Goal: Task Accomplishment & Management: Manage account settings

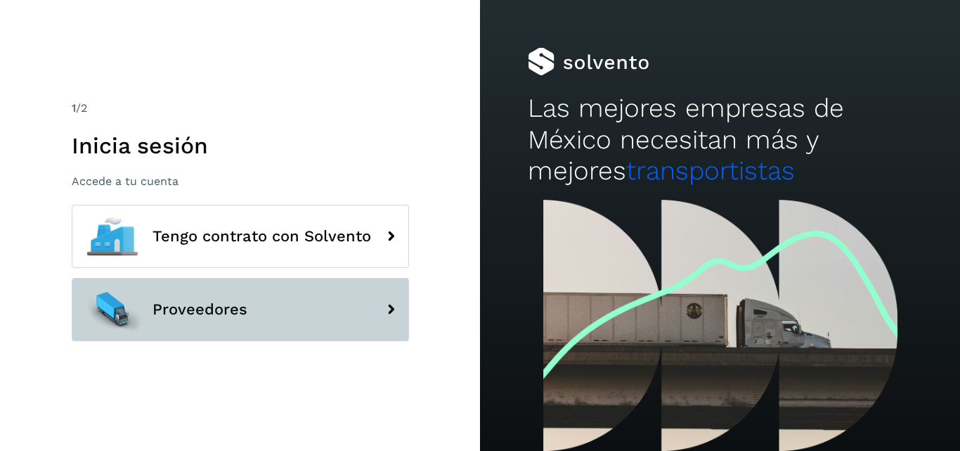
click at [281, 300] on button "Proveedores" at bounding box center [241, 309] width 338 height 63
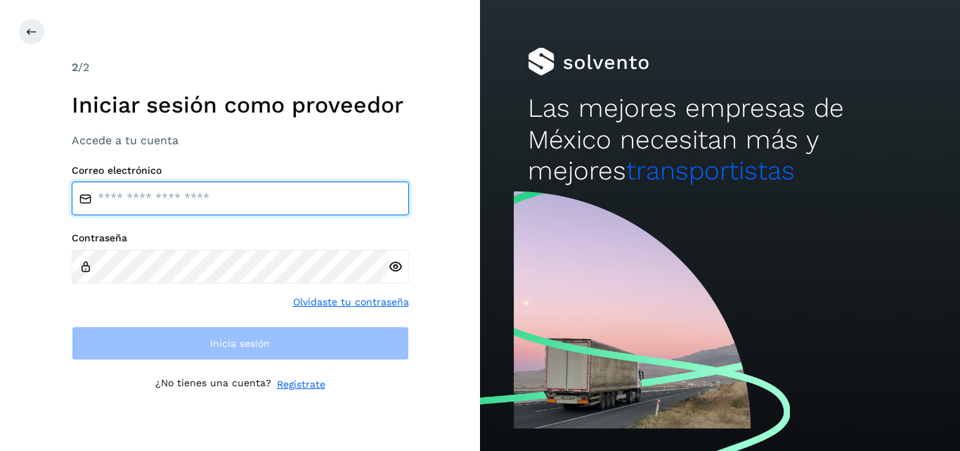
click at [262, 195] on input "email" at bounding box center [241, 198] width 338 height 34
type input "**********"
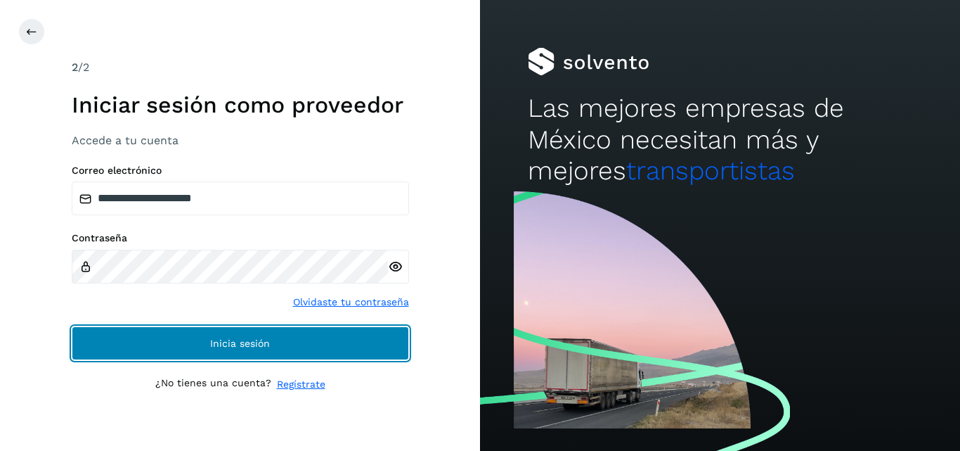
click at [219, 330] on button "Inicia sesión" at bounding box center [241, 343] width 338 height 34
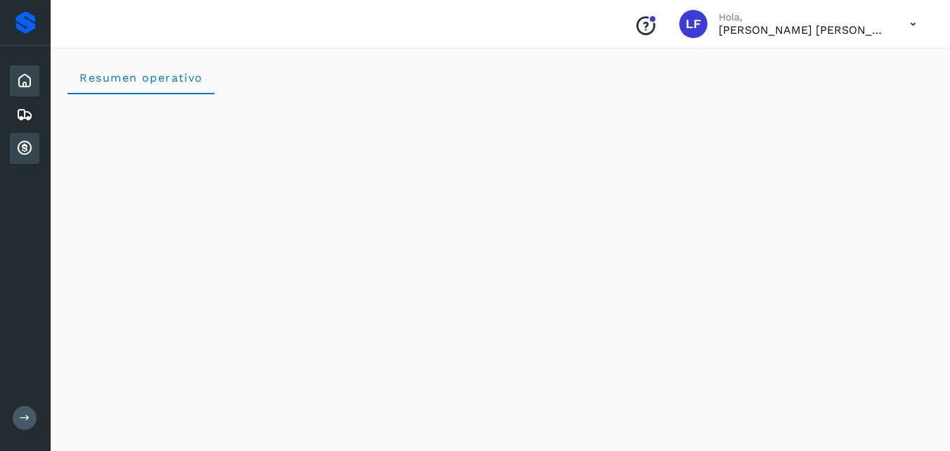
click at [30, 141] on icon at bounding box center [24, 148] width 17 height 17
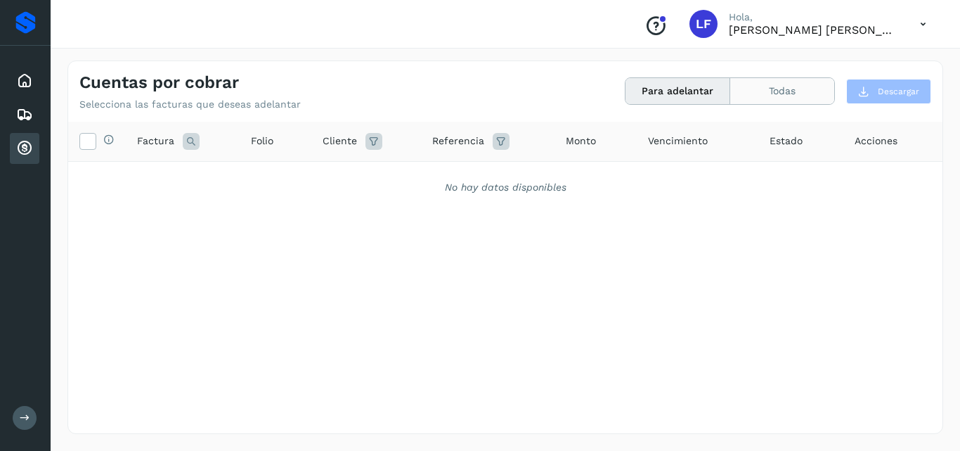
click at [750, 89] on button "Todas" at bounding box center [783, 91] width 104 height 26
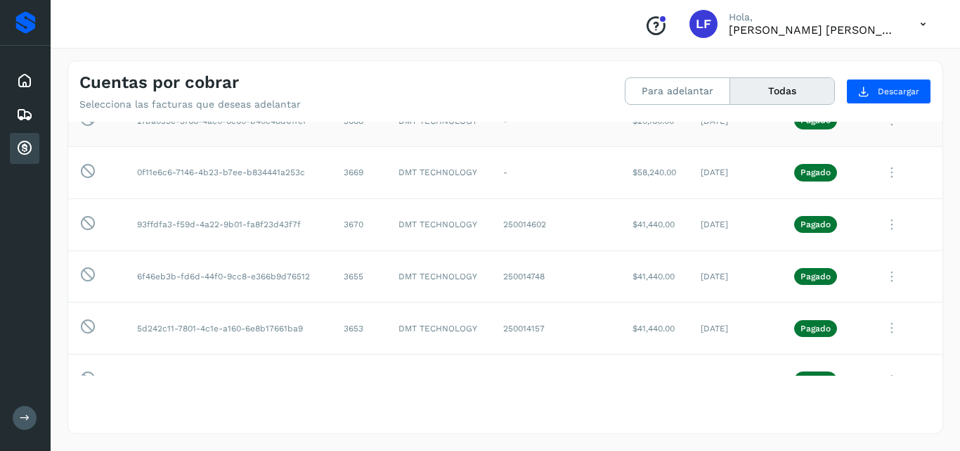
scroll to position [172, 0]
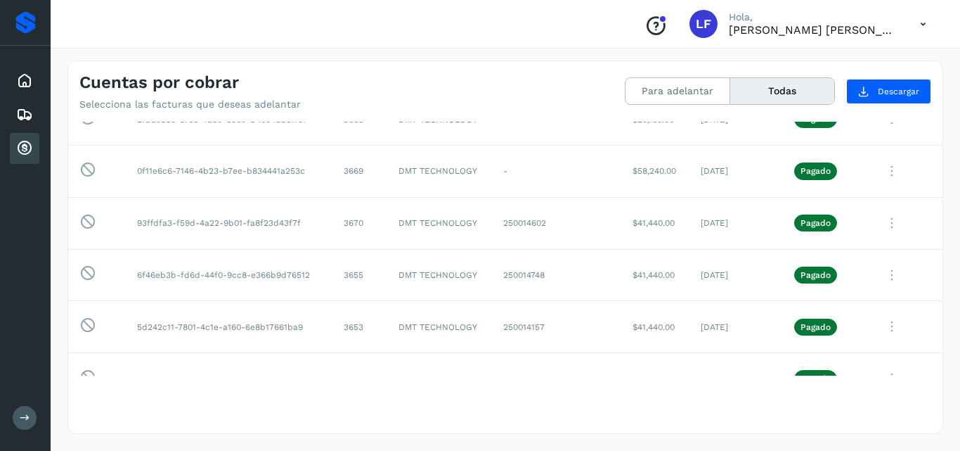
click at [769, 84] on button "Todas" at bounding box center [783, 91] width 104 height 26
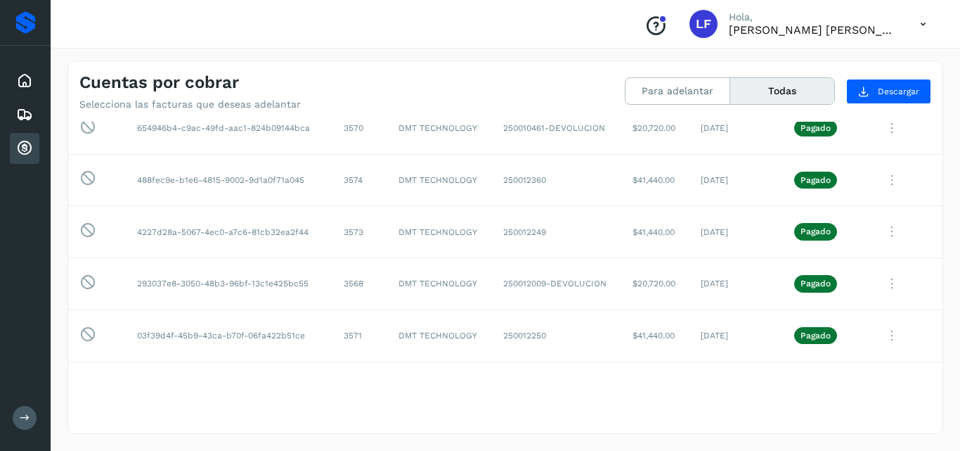
scroll to position [1564, 0]
click at [878, 281] on icon at bounding box center [892, 283] width 28 height 29
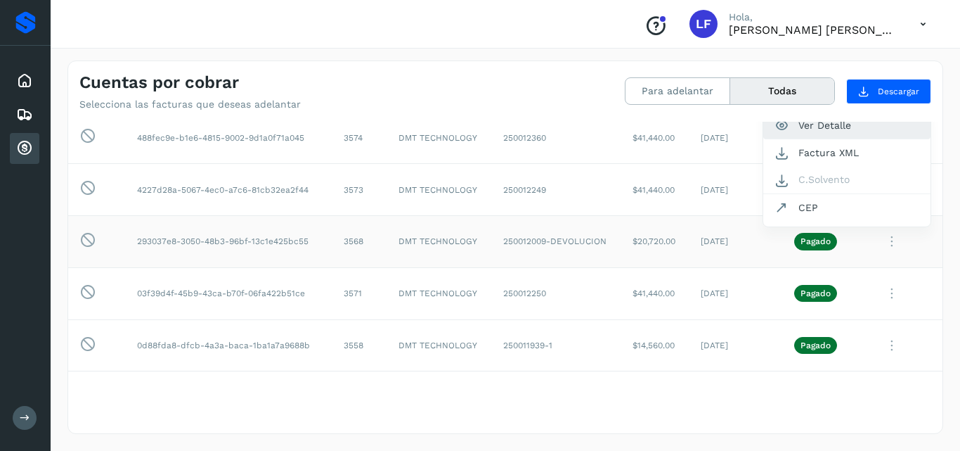
click at [826, 132] on button "Ver Detalle" at bounding box center [847, 125] width 167 height 27
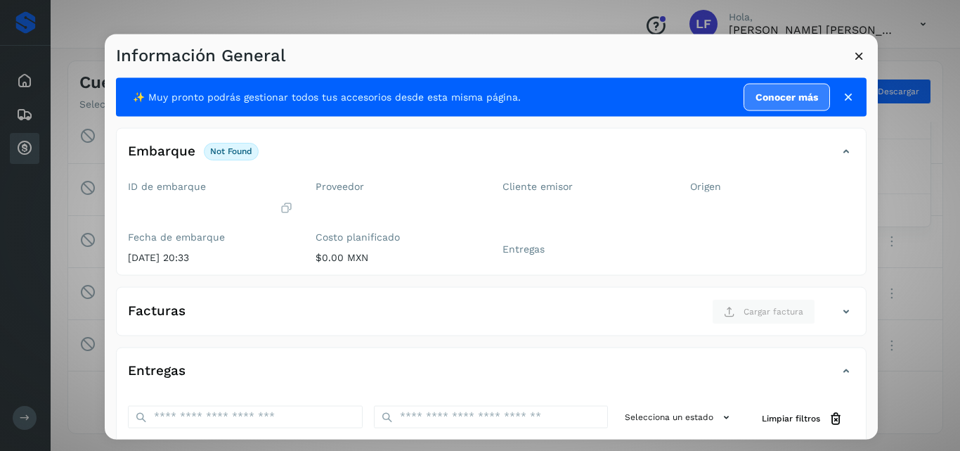
click at [821, 126] on div "✨ Muy pronto podrás gestionar todos tus accesorios desde esta misma página. Con…" at bounding box center [491, 358] width 751 height 563
click at [866, 59] on icon at bounding box center [859, 55] width 15 height 15
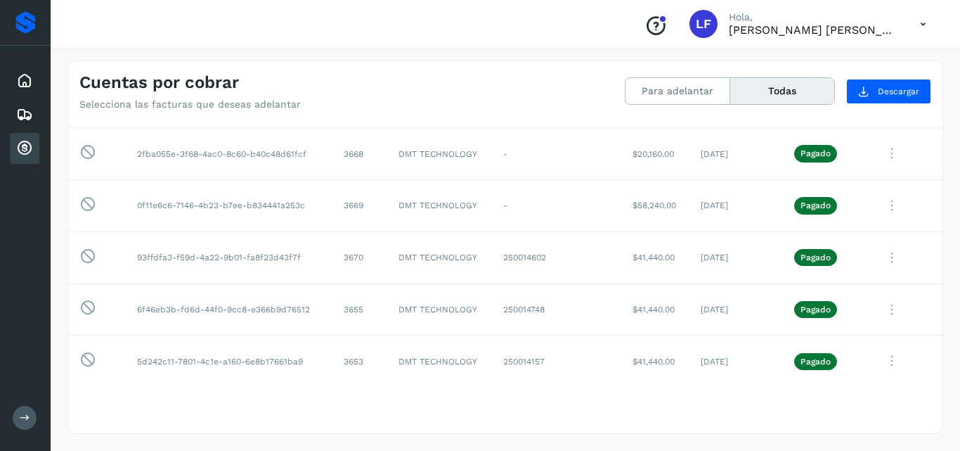
scroll to position [0, 0]
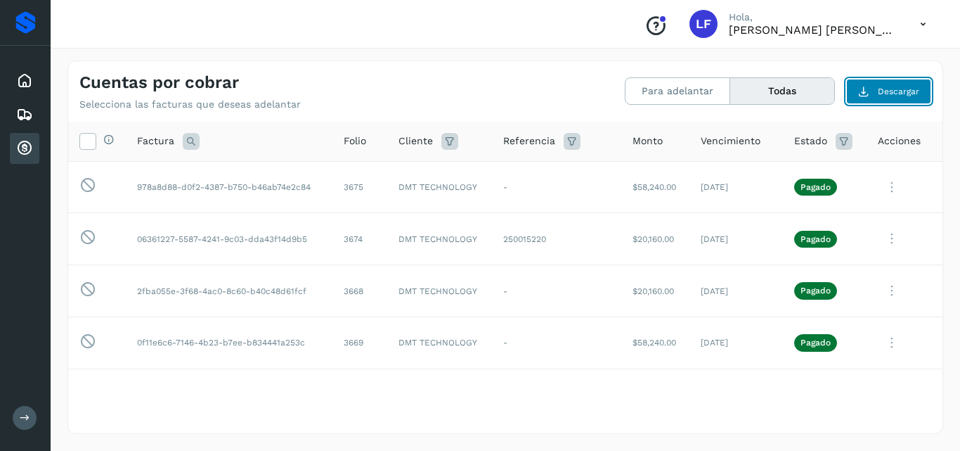
click at [881, 94] on span "Descargar" at bounding box center [898, 91] width 41 height 13
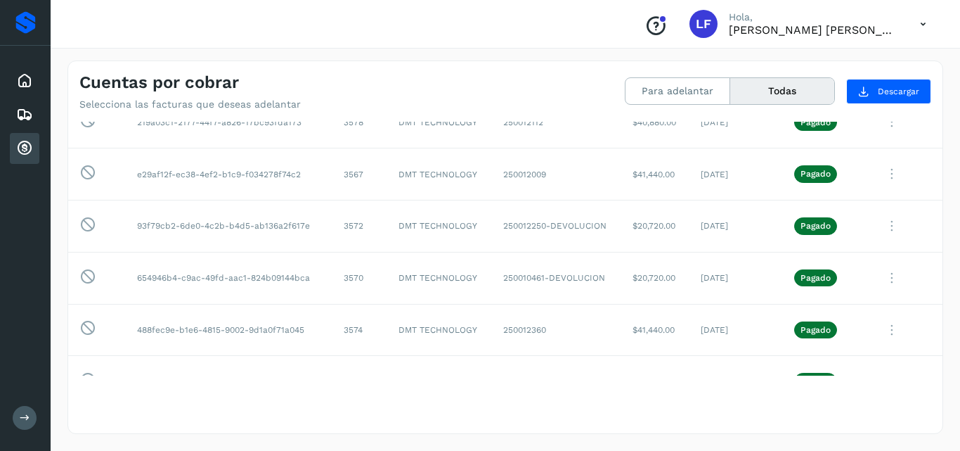
scroll to position [1415, 0]
click at [879, 276] on icon at bounding box center [892, 276] width 28 height 29
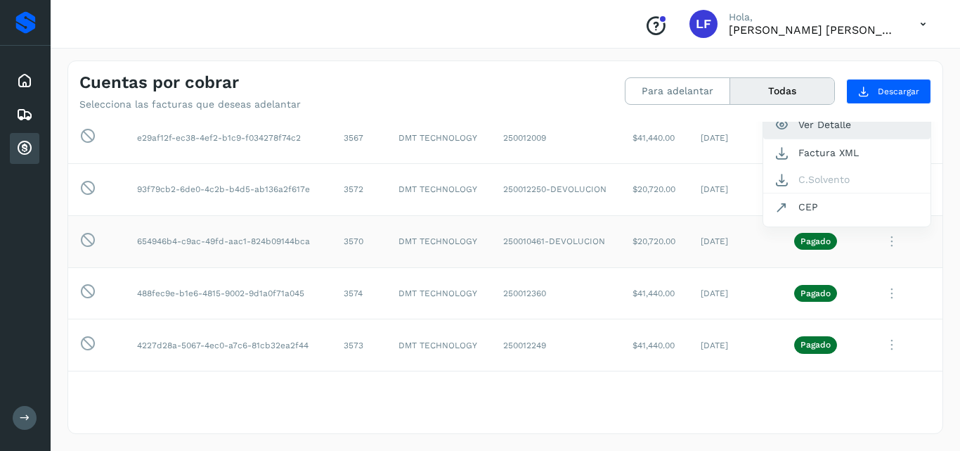
click at [816, 122] on button "Ver Detalle" at bounding box center [847, 124] width 167 height 27
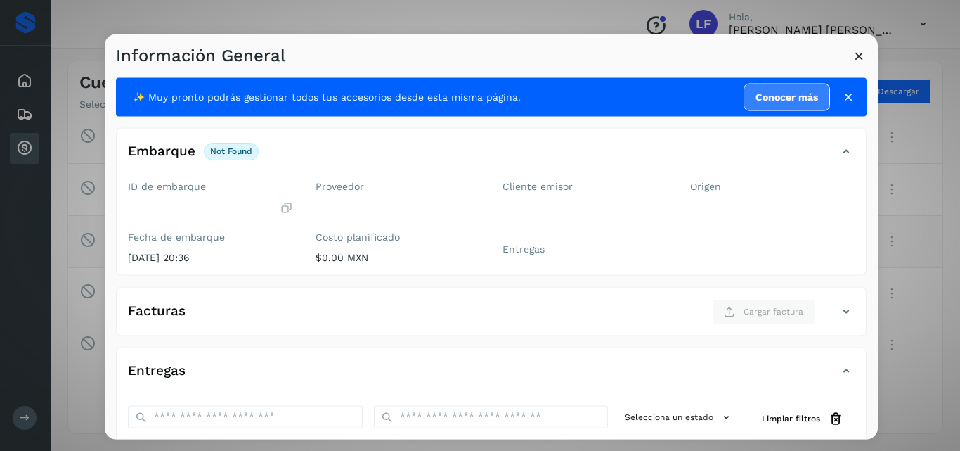
click at [858, 53] on icon at bounding box center [859, 55] width 15 height 15
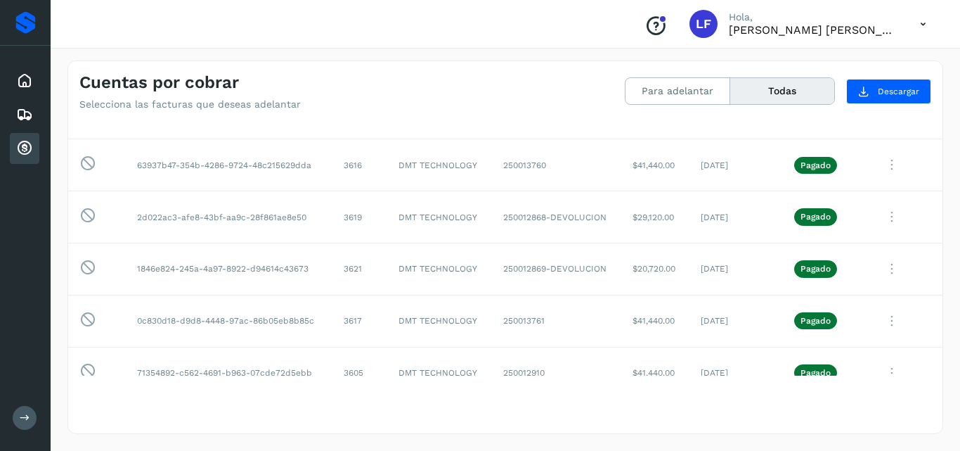
scroll to position [852, 0]
click at [880, 270] on icon at bounding box center [892, 269] width 28 height 29
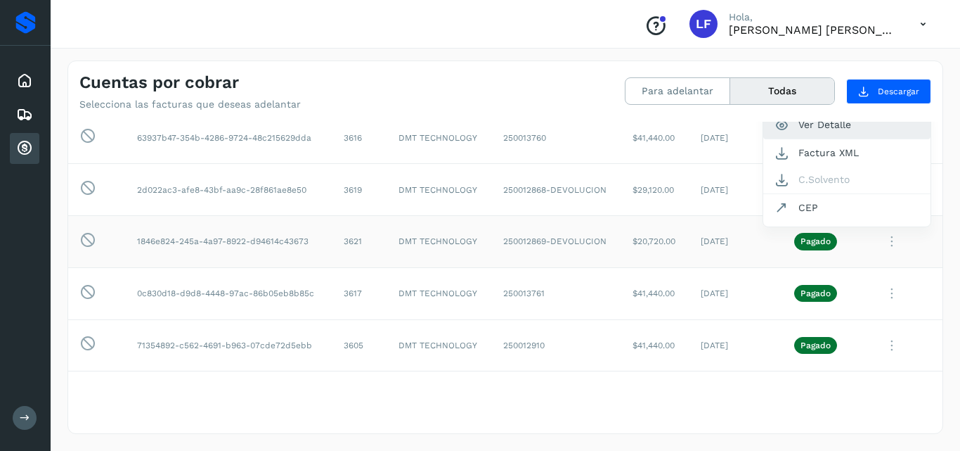
click at [796, 133] on button "Ver Detalle" at bounding box center [847, 124] width 167 height 27
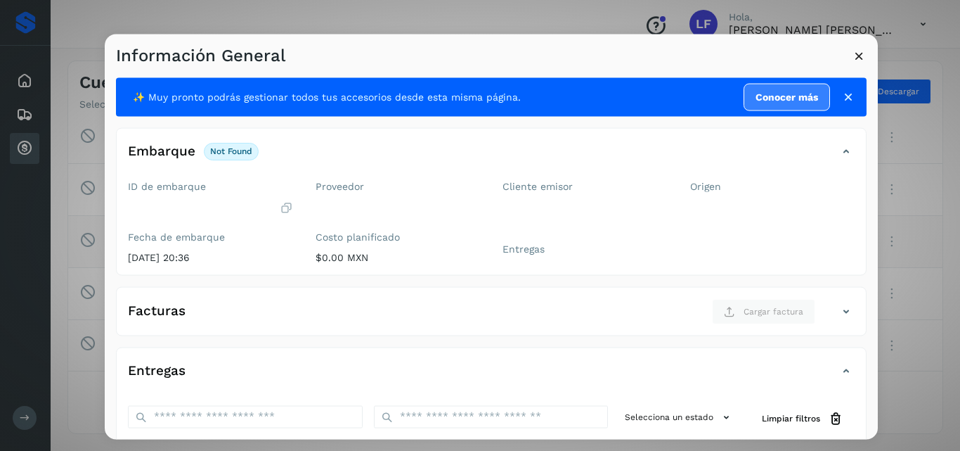
click at [856, 56] on icon at bounding box center [859, 55] width 15 height 15
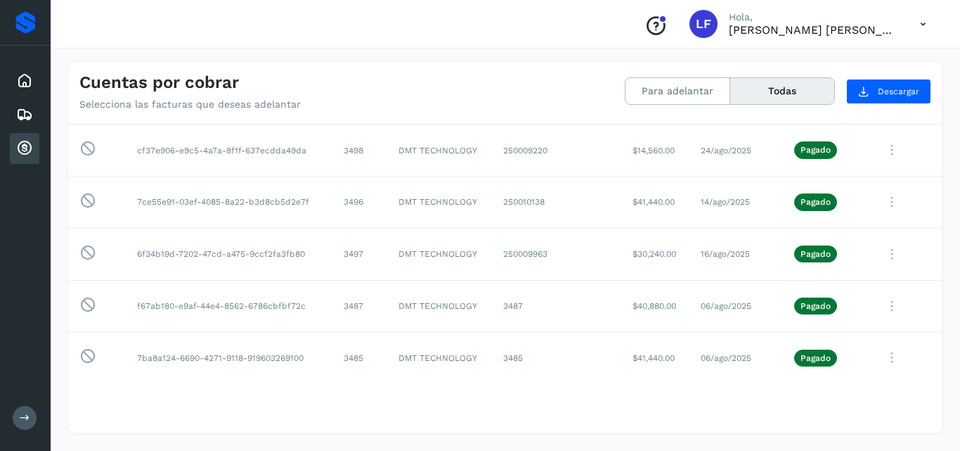
scroll to position [2424, 0]
